Goal: Task Accomplishment & Management: Use online tool/utility

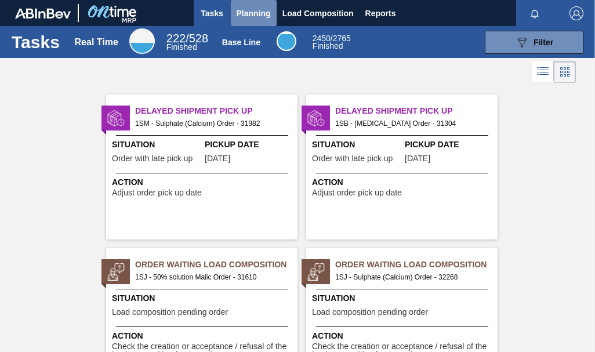
click at [234, 10] on button "Planning" at bounding box center [254, 13] width 46 height 26
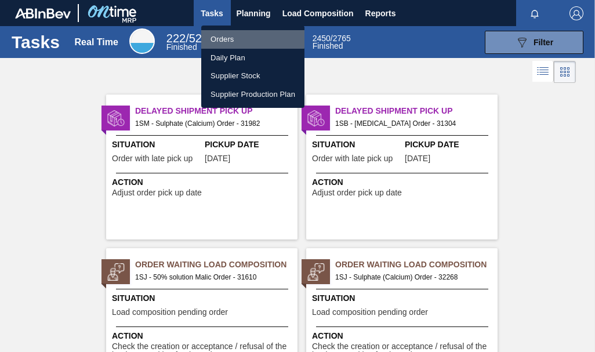
click at [234, 38] on li "Orders" at bounding box center [252, 39] width 103 height 19
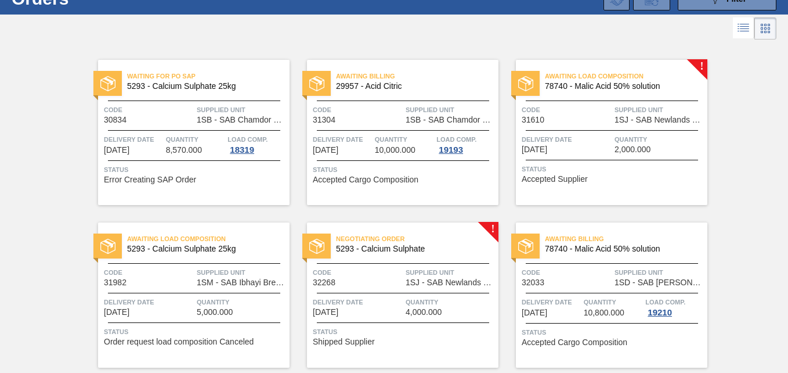
scroll to position [48, 0]
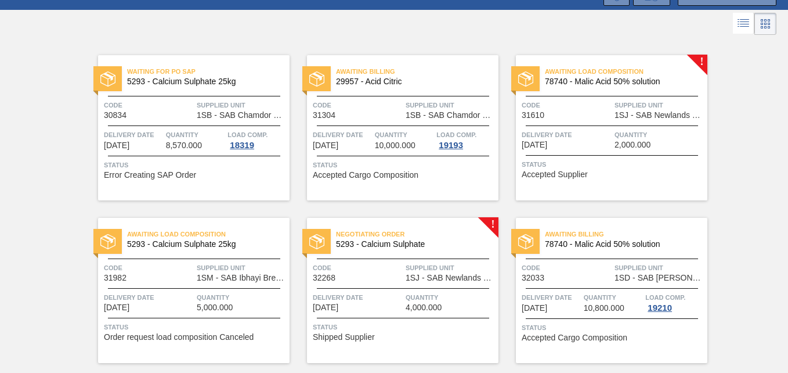
click at [492, 219] on div "Negotiating Order 5293 - Calcium Sulphate Code 32268 Supplied Unit 1SJ - SAB Ne…" at bounding box center [403, 290] width 192 height 145
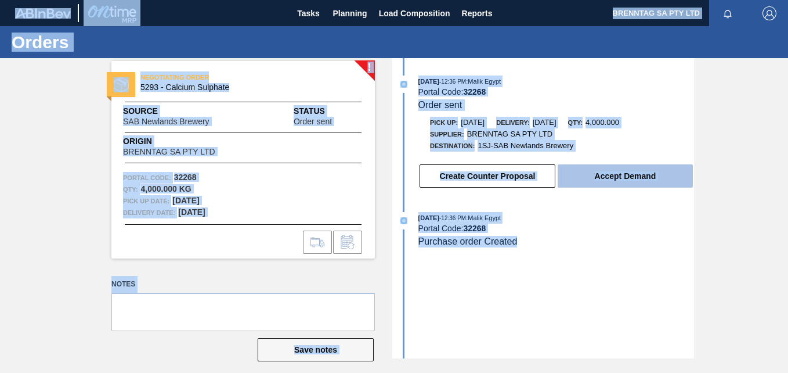
click at [595, 173] on button "Accept Demand" at bounding box center [625, 175] width 135 height 23
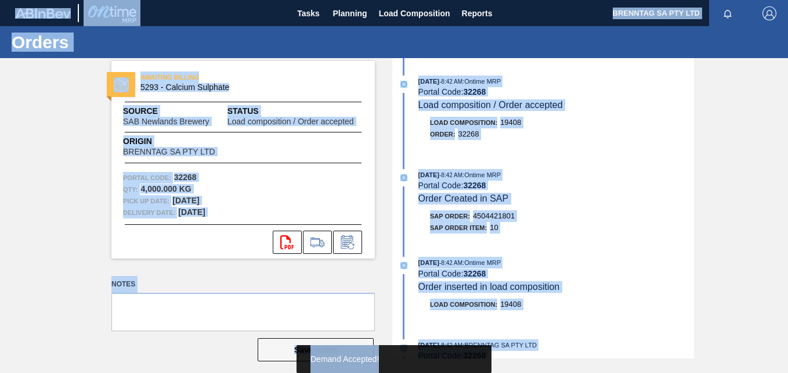
click at [345, 352] on div "Demand Accepted!" at bounding box center [394, 359] width 167 height 28
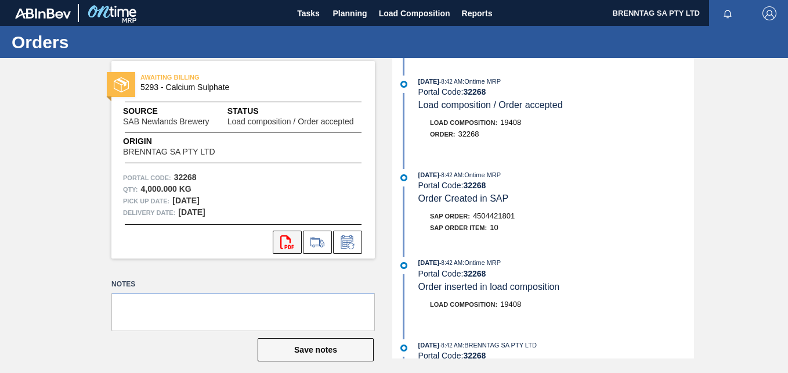
click at [284, 246] on icon at bounding box center [286, 242] width 13 height 14
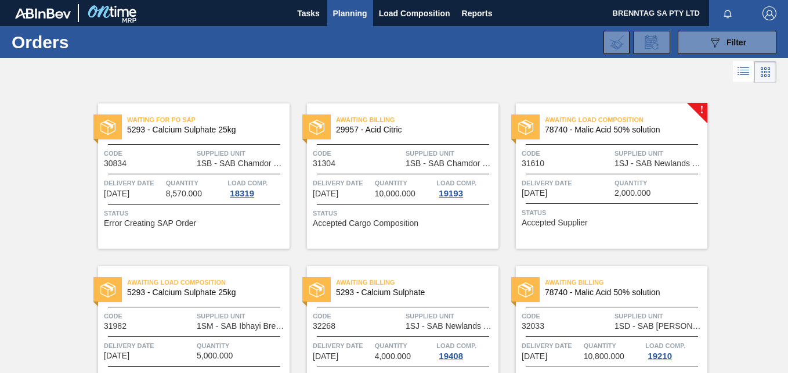
drag, startPoint x: 786, startPoint y: 107, endPoint x: 778, endPoint y: 144, distance: 37.9
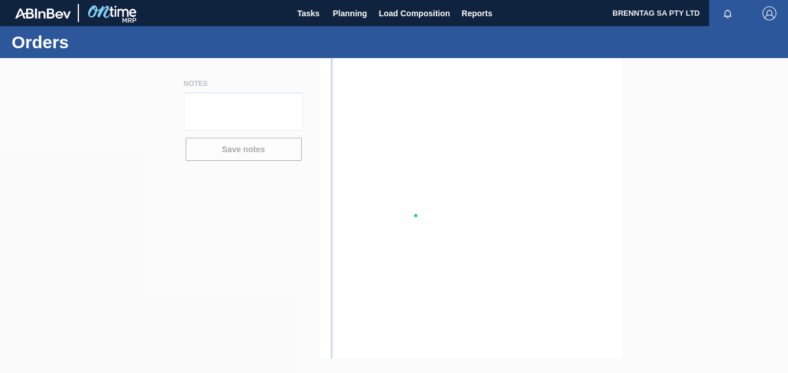
click at [281, 181] on div at bounding box center [394, 215] width 788 height 315
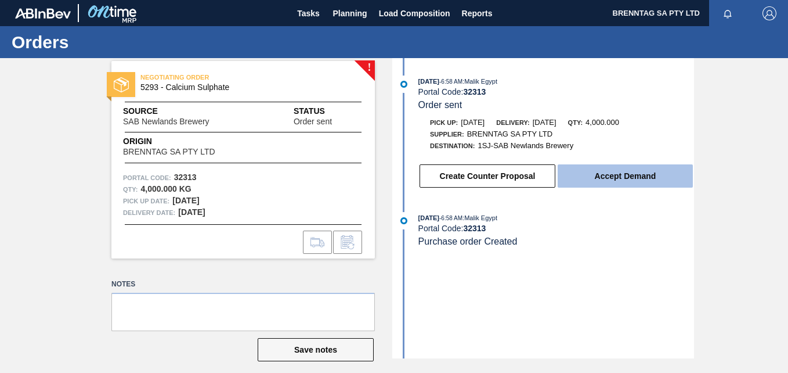
click at [595, 175] on button "Accept Demand" at bounding box center [625, 175] width 135 height 23
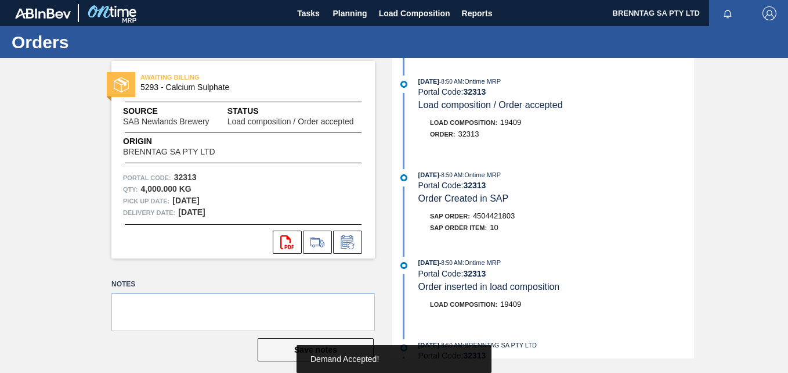
click at [334, 352] on div "Demand Accepted!" at bounding box center [394, 359] width 167 height 28
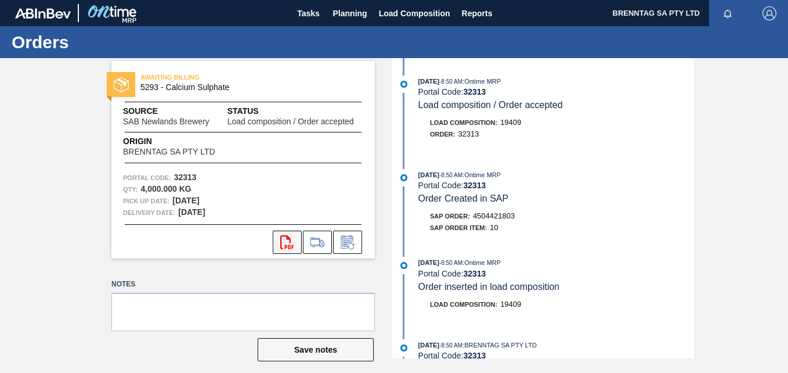
drag, startPoint x: 334, startPoint y: 363, endPoint x: 286, endPoint y: 239, distance: 133.6
click at [286, 239] on icon at bounding box center [286, 242] width 13 height 14
